Goal: Check status

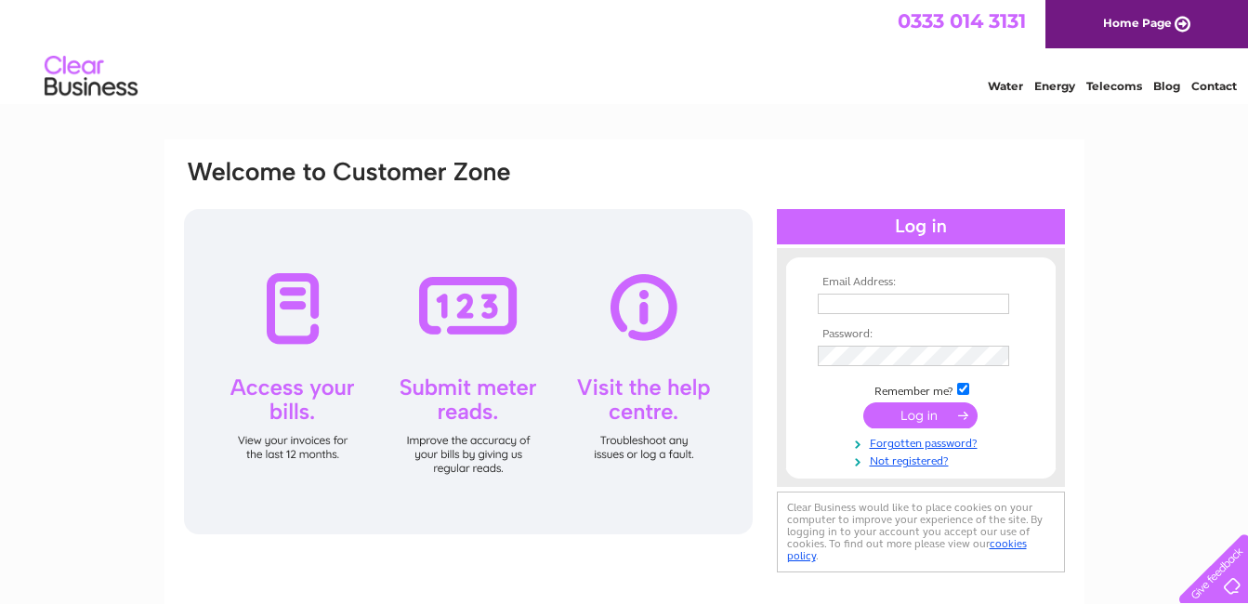
type input "Sales@musicstation.me.uk"
click at [951, 419] on input "submit" at bounding box center [920, 415] width 114 height 26
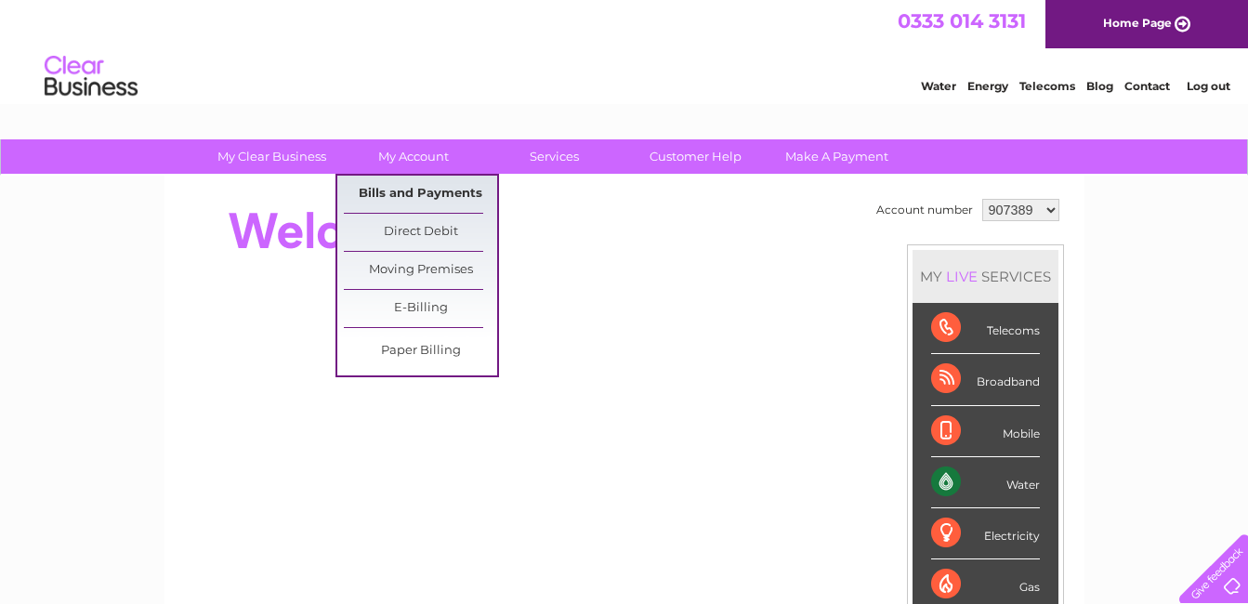
click at [436, 187] on link "Bills and Payments" at bounding box center [420, 194] width 153 height 37
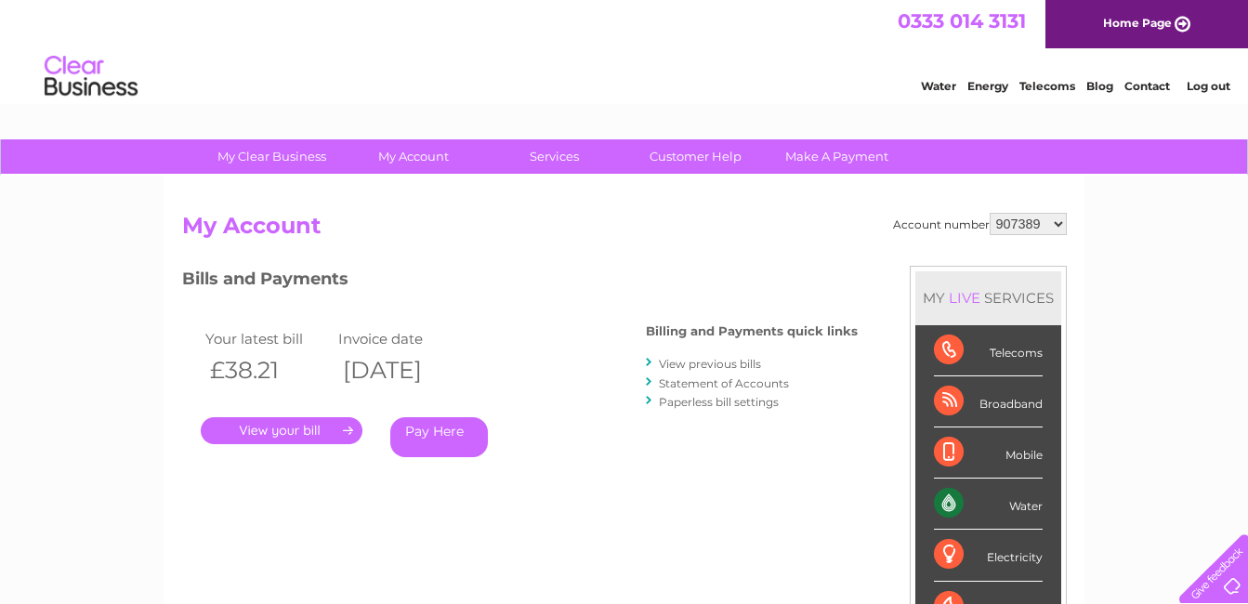
click at [1056, 225] on select "907389 1132248 1132249" at bounding box center [1028, 224] width 77 height 22
click at [1057, 225] on select "907389 1132248 1132249" at bounding box center [1028, 224] width 77 height 22
click at [312, 432] on link "." at bounding box center [282, 430] width 162 height 27
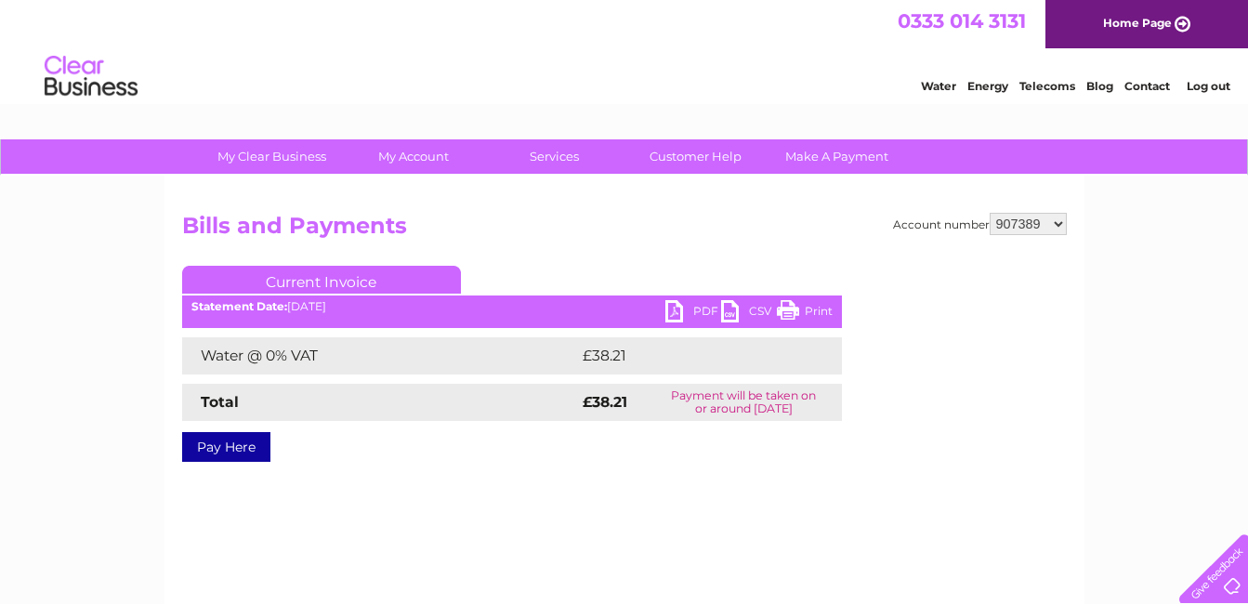
click at [707, 307] on link "PDF" at bounding box center [693, 313] width 56 height 27
